Goal: Find specific page/section: Find specific page/section

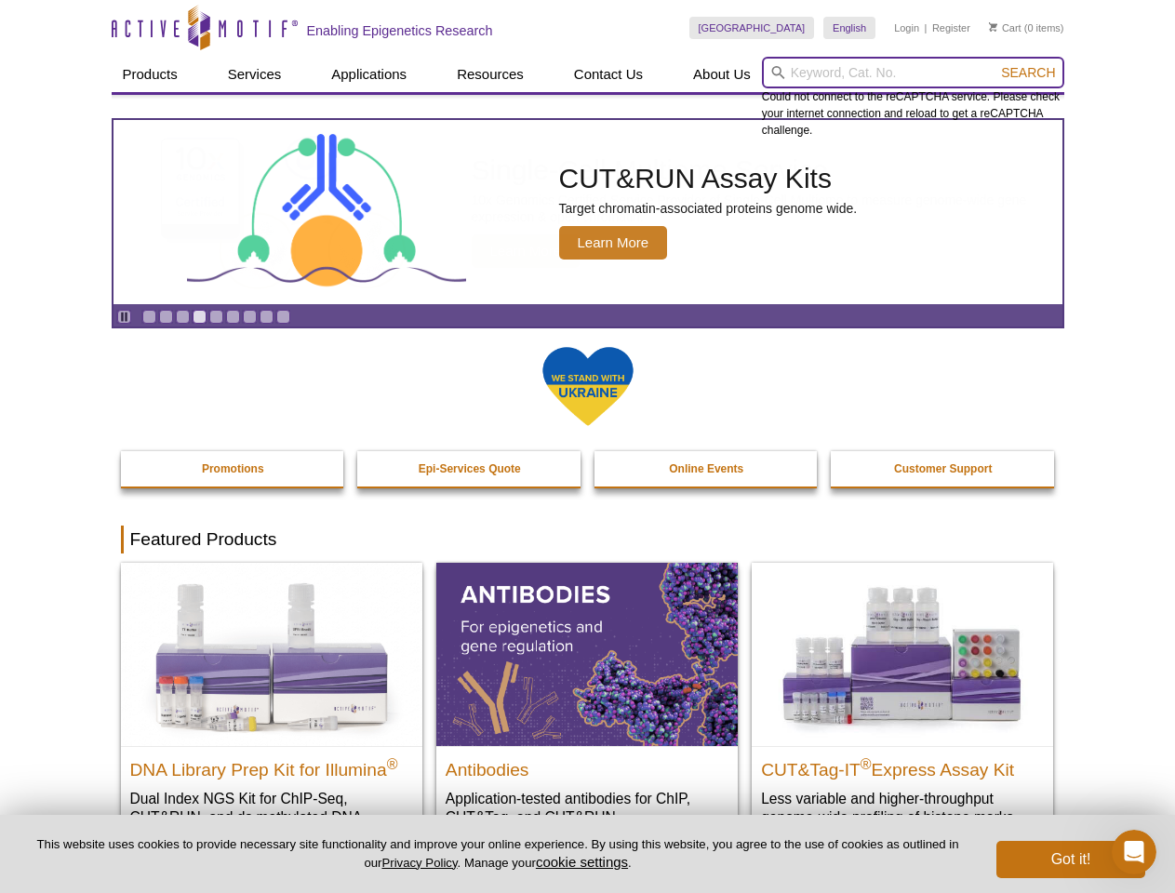
click at [913, 73] on input "search" at bounding box center [913, 73] width 302 height 32
click at [1028, 73] on span "Search" at bounding box center [1028, 72] width 54 height 15
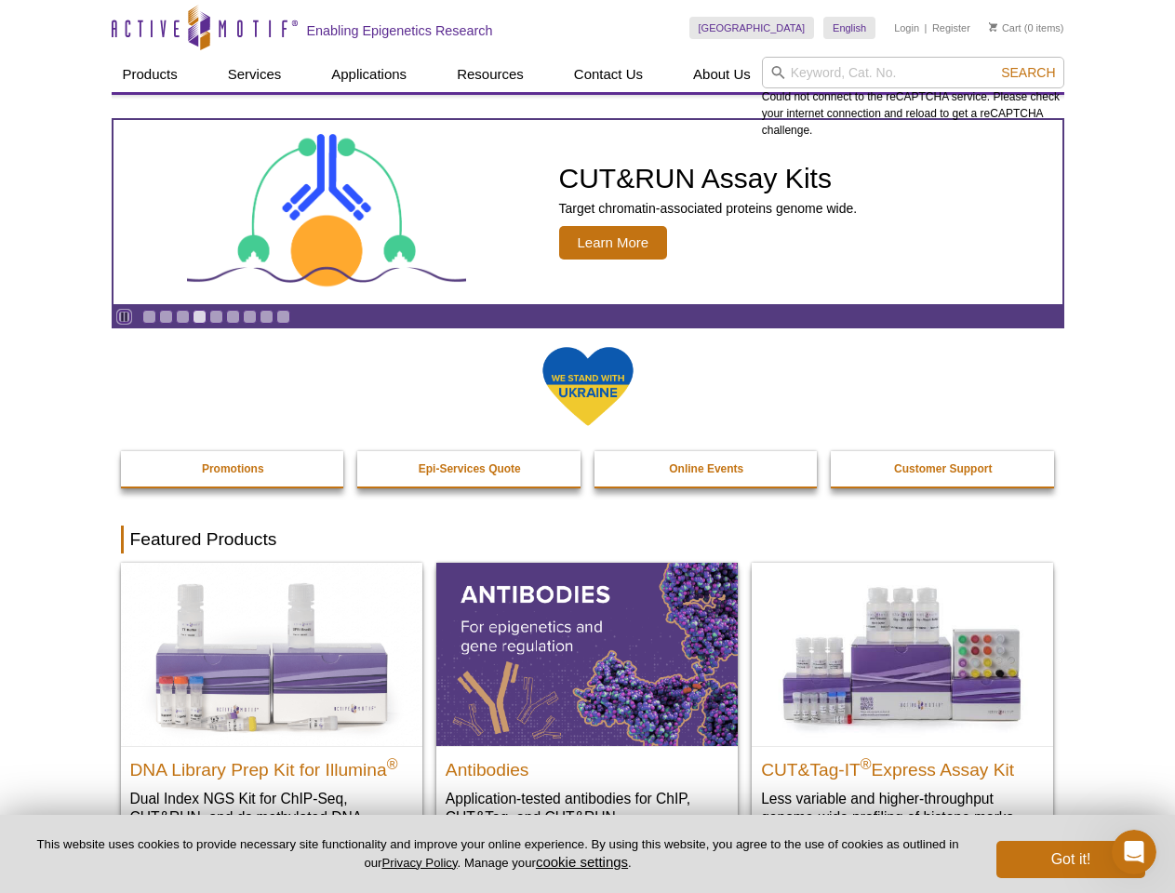
click at [124, 316] on icon "Pause" at bounding box center [124, 317] width 12 height 12
click at [149, 316] on link "Go to slide 1" at bounding box center [149, 317] width 14 height 14
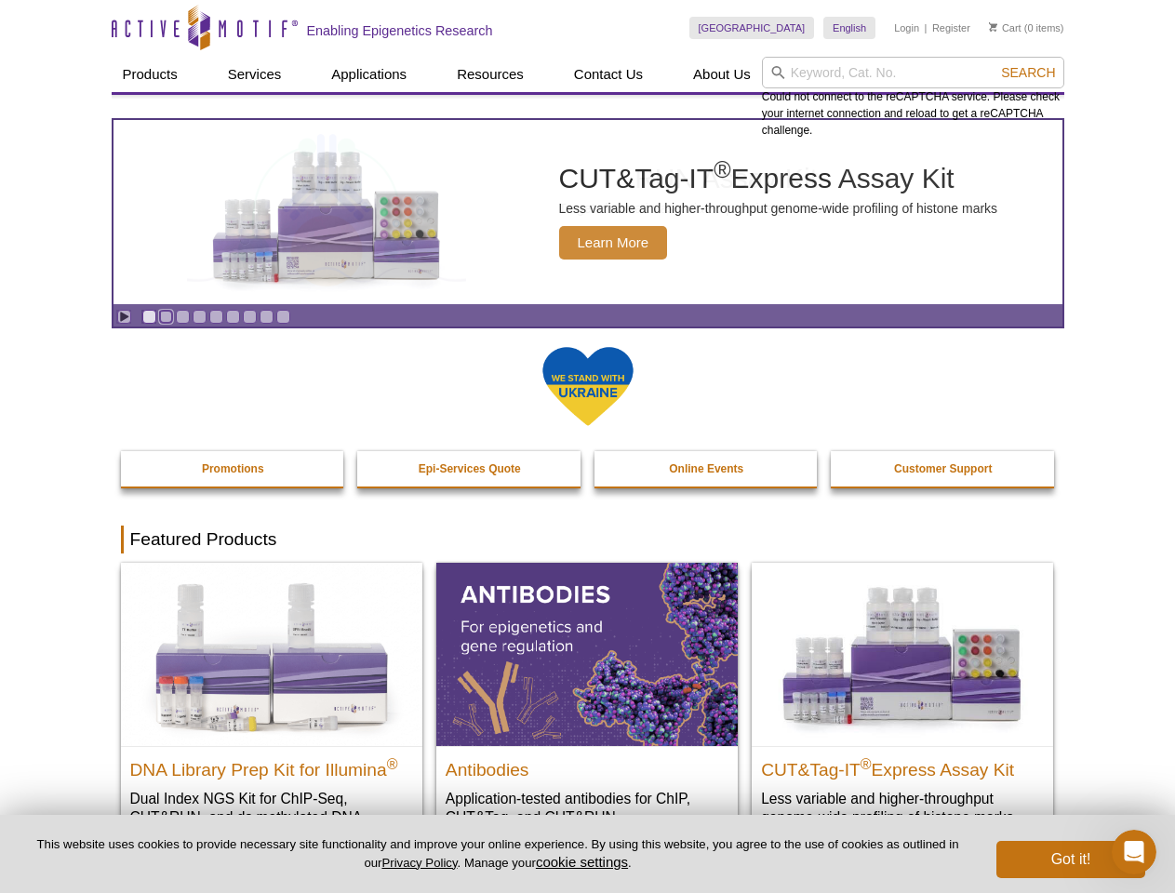
click at [166, 316] on link "Go to slide 2" at bounding box center [166, 317] width 14 height 14
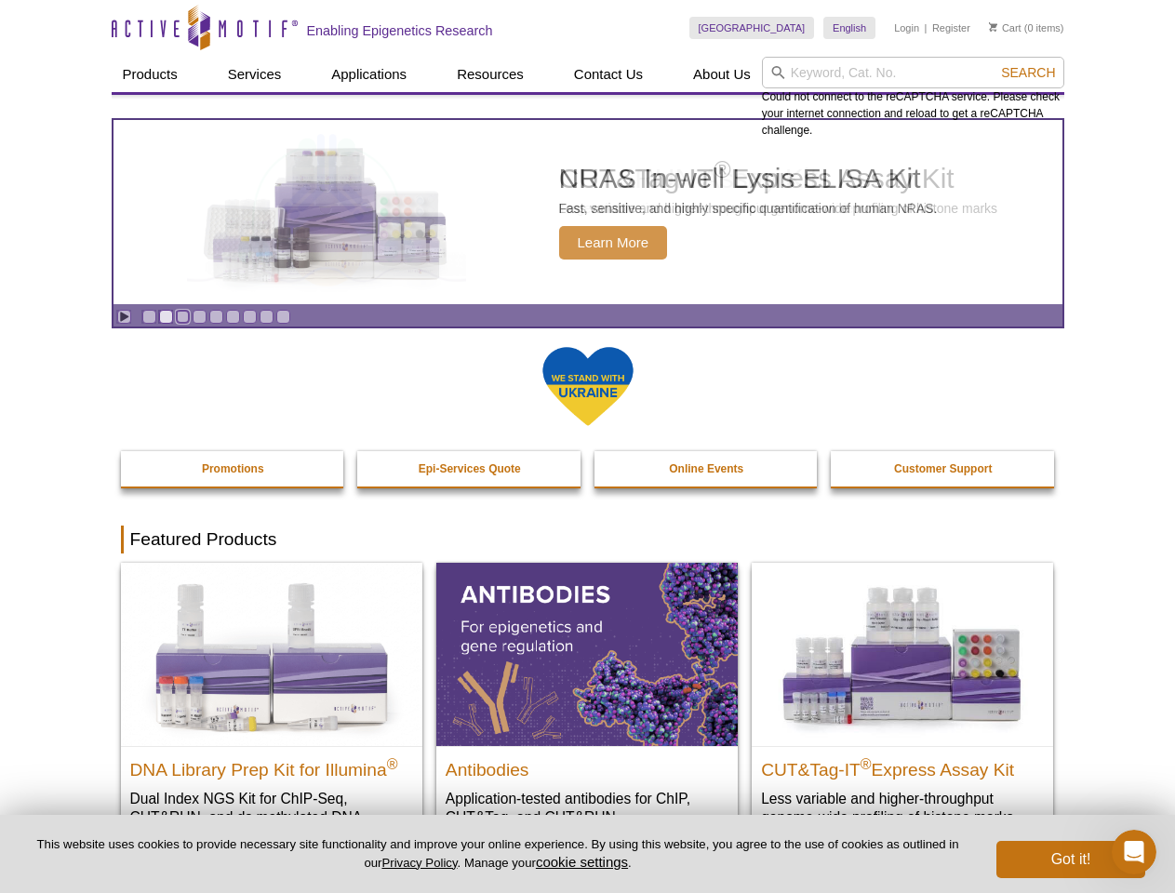
click at [182, 316] on link "Go to slide 3" at bounding box center [183, 317] width 14 height 14
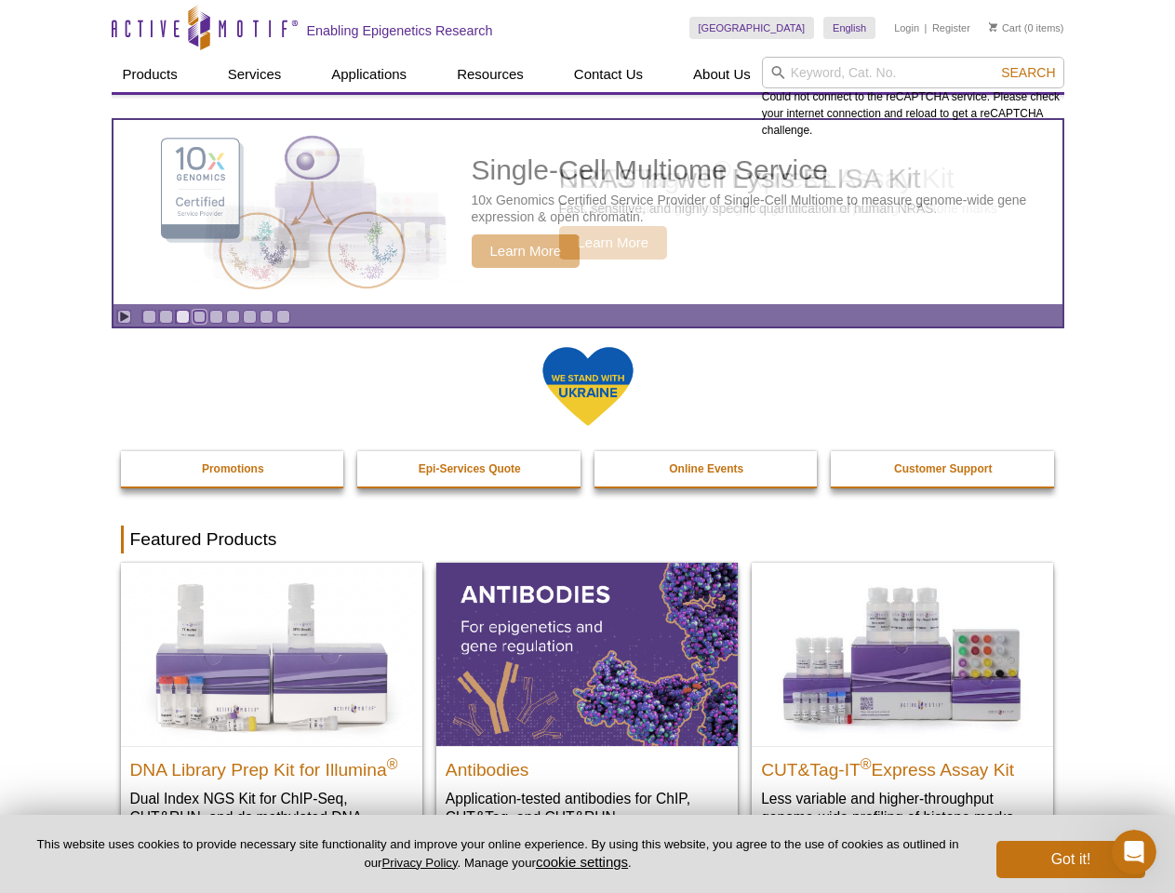
click at [199, 316] on link "Go to slide 4" at bounding box center [200, 317] width 14 height 14
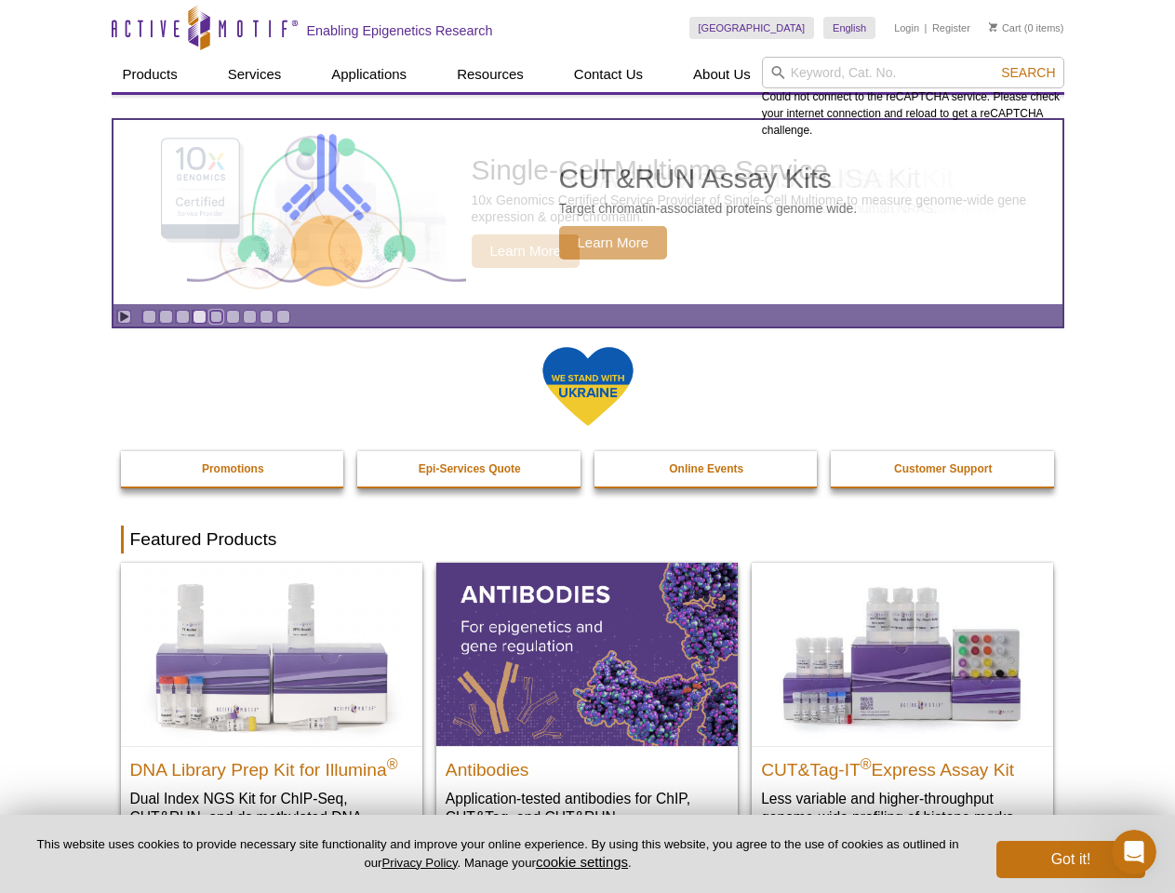
click at [216, 316] on link "Go to slide 5" at bounding box center [216, 317] width 14 height 14
click at [233, 316] on link "Go to slide 6" at bounding box center [233, 317] width 14 height 14
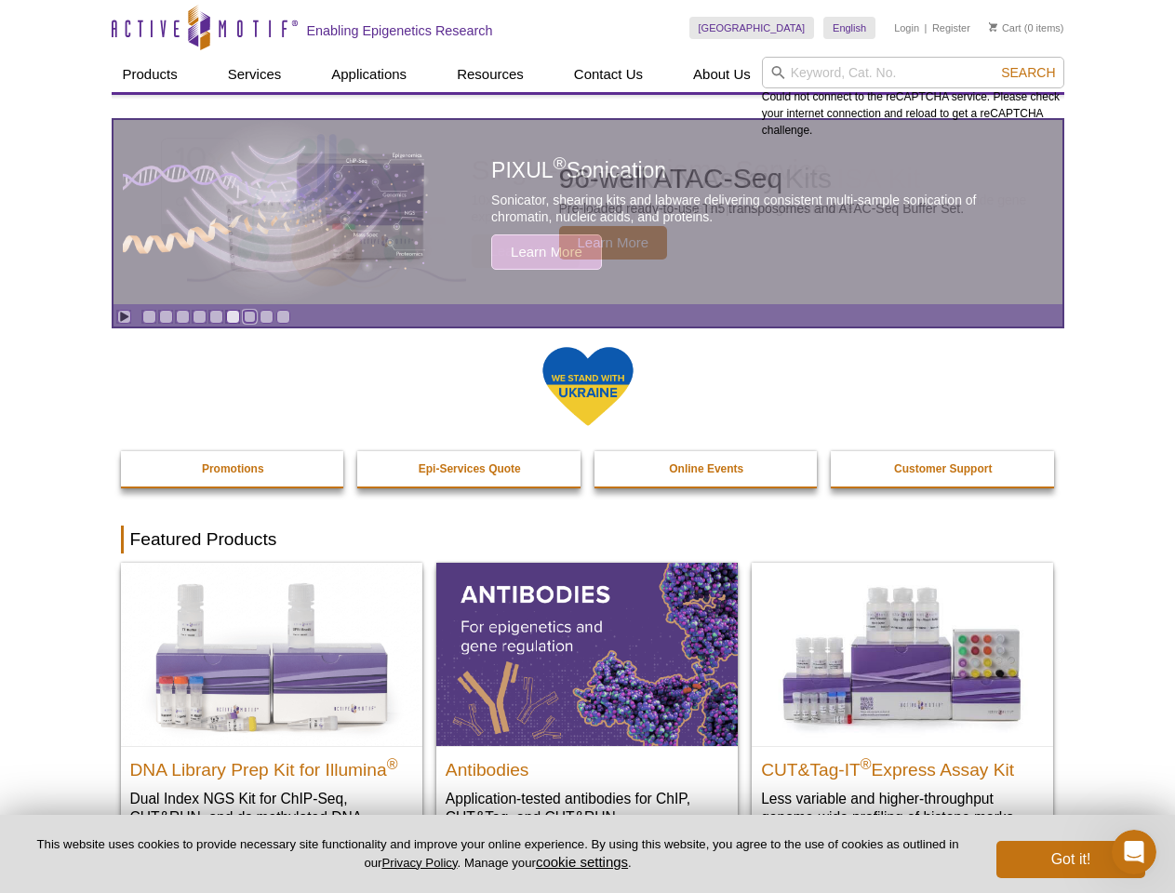
click at [249, 316] on link "Go to slide 7" at bounding box center [250, 317] width 14 height 14
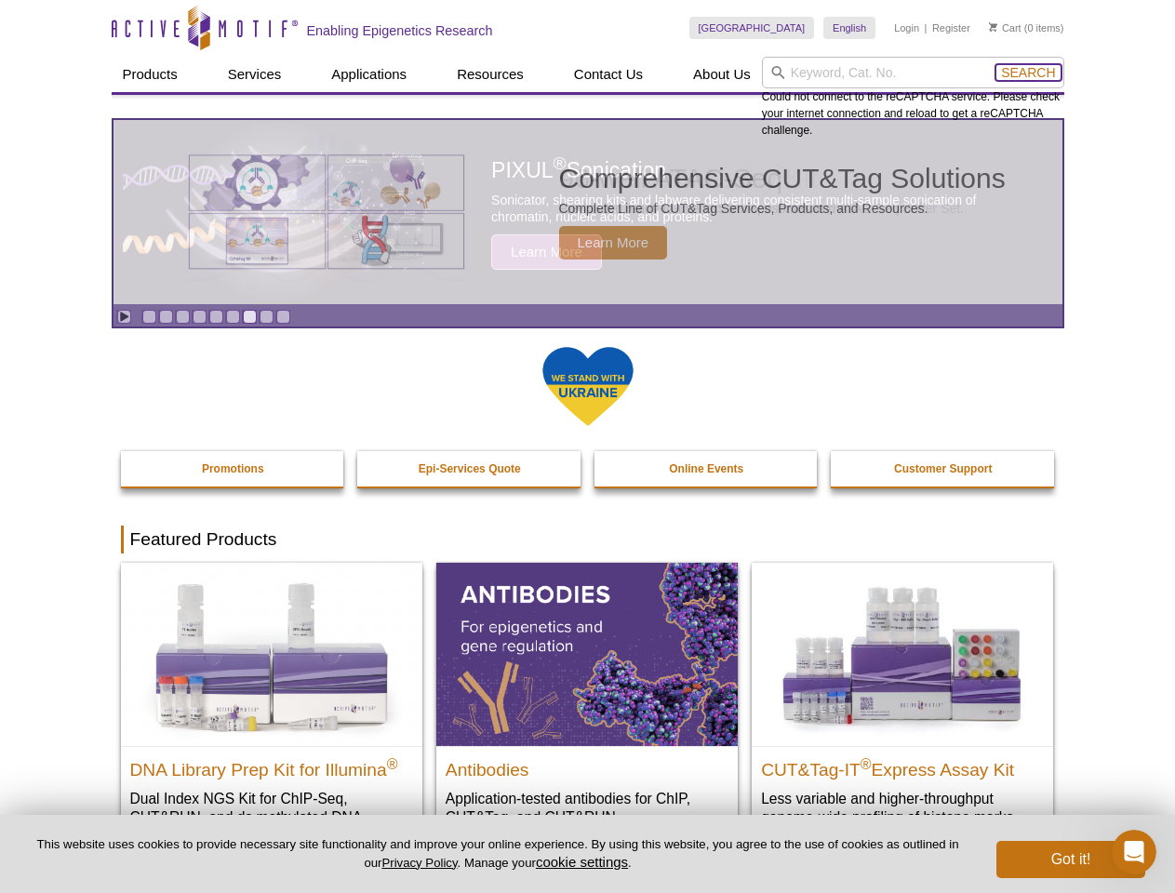
click at [1028, 73] on span "Search" at bounding box center [1028, 72] width 54 height 15
